Goal: Ask a question

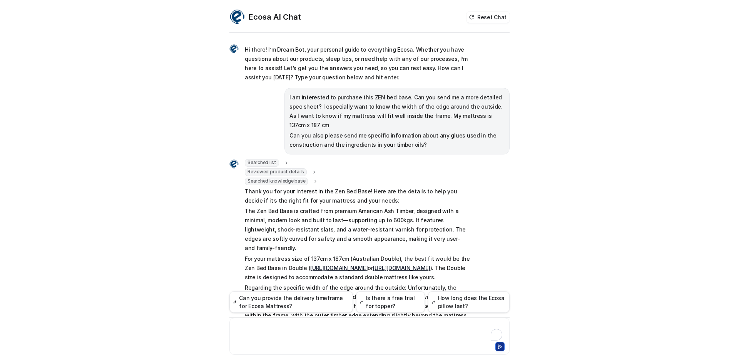
scroll to position [122, 0]
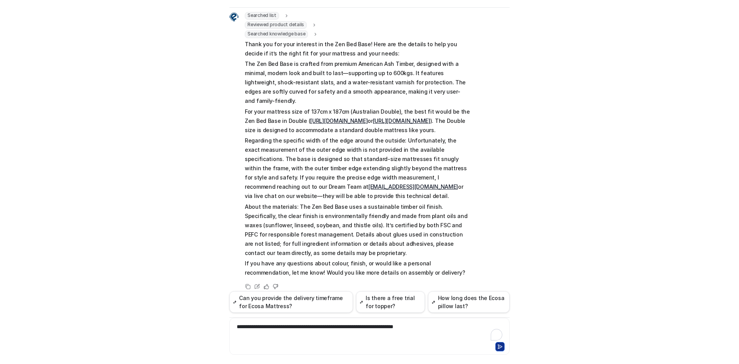
click at [260, 330] on div "**********" at bounding box center [369, 332] width 277 height 18
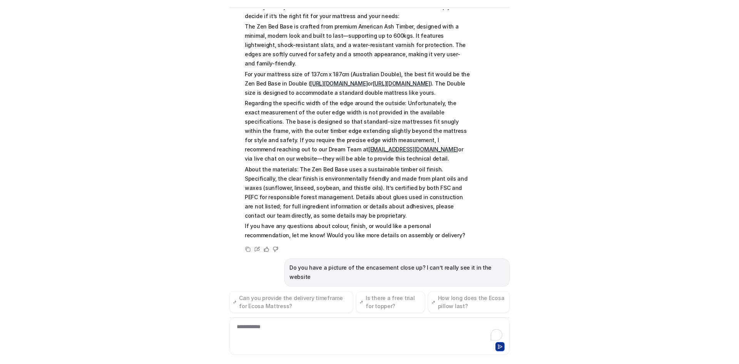
scroll to position [172, 0]
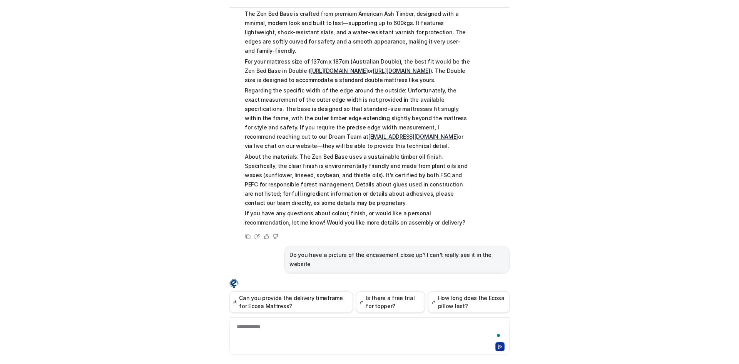
click at [371, 250] on p "Do you have a picture of the encasement close up? I can’t really see it in the …" at bounding box center [397, 259] width 215 height 18
copy span "Do you have a picture of the encasement close up? I can’t really see it in the …"
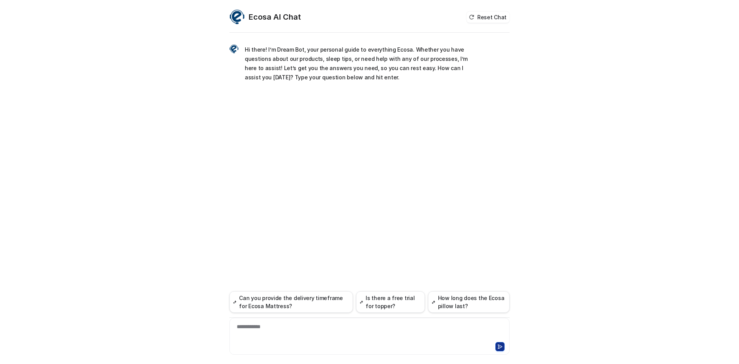
click at [267, 330] on div "**********" at bounding box center [369, 332] width 277 height 18
paste div
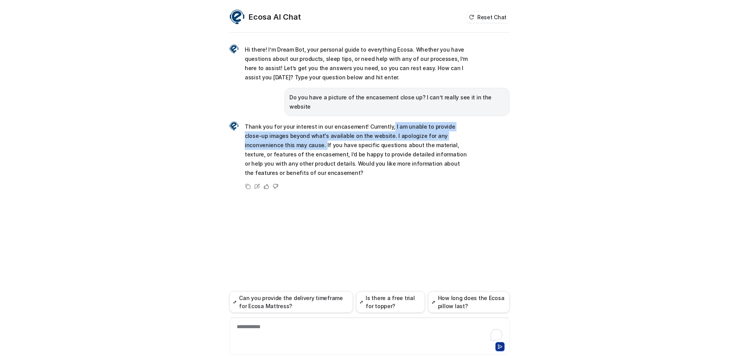
drag, startPoint x: 387, startPoint y: 118, endPoint x: 262, endPoint y: 136, distance: 125.8
click at [262, 136] on p "Thank you for your interest in our encasement! Currently, I am unable to provid…" at bounding box center [357, 149] width 225 height 55
copy p "I am unable to provide close-up images beyond what's available on the website. …"
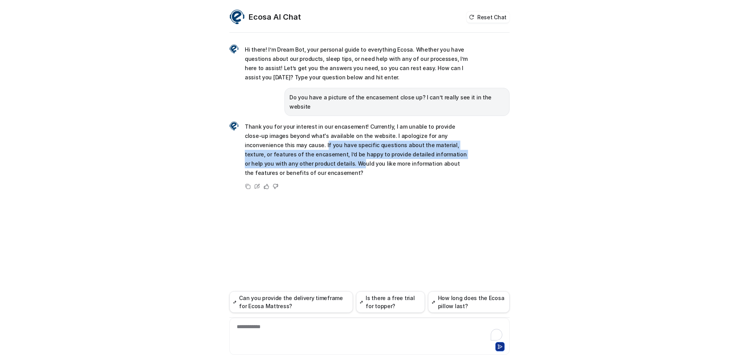
drag, startPoint x: 263, startPoint y: 135, endPoint x: 292, endPoint y: 156, distance: 35.3
click at [292, 156] on p "Thank you for your interest in our encasement! Currently, I am unable to provid…" at bounding box center [357, 149] width 225 height 55
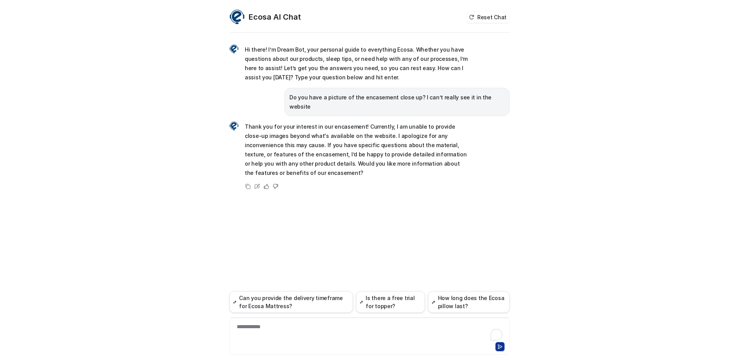
click at [308, 153] on p "Thank you for your interest in our encasement! Currently, I am unable to provid…" at bounding box center [357, 149] width 225 height 55
drag, startPoint x: 246, startPoint y: 145, endPoint x: 276, endPoint y: 145, distance: 30.4
click at [276, 145] on p "Thank you for your interest in our encasement! Currently, I am unable to provid…" at bounding box center [357, 149] width 225 height 55
copy p "encasement"
